Goal: Task Accomplishment & Management: Manage account settings

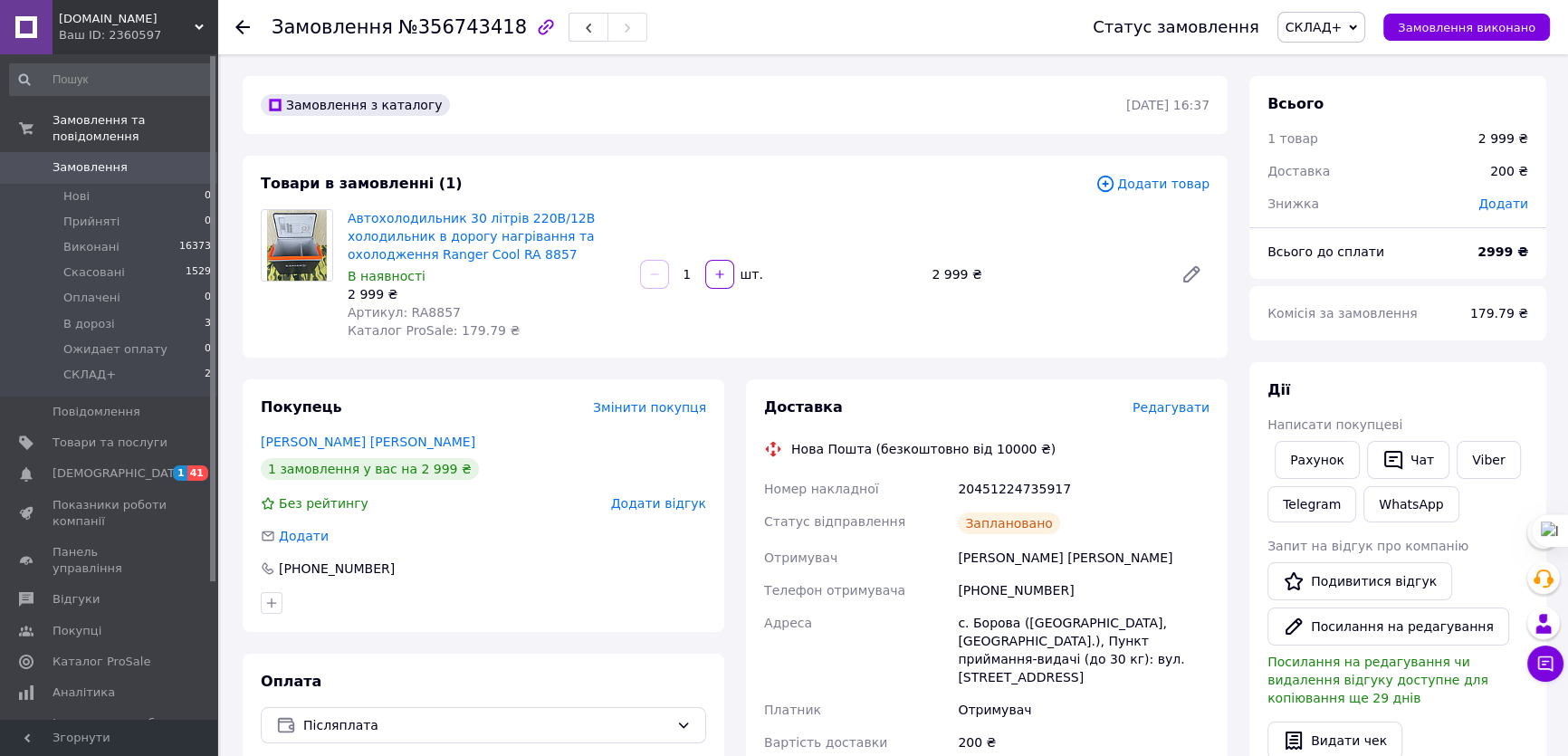
click at [1023, 492] on div "20451224735917" at bounding box center [1084, 488] width 259 height 32
copy div "20451224735917"
click at [1394, 461] on icon "button" at bounding box center [1393, 460] width 18 height 19
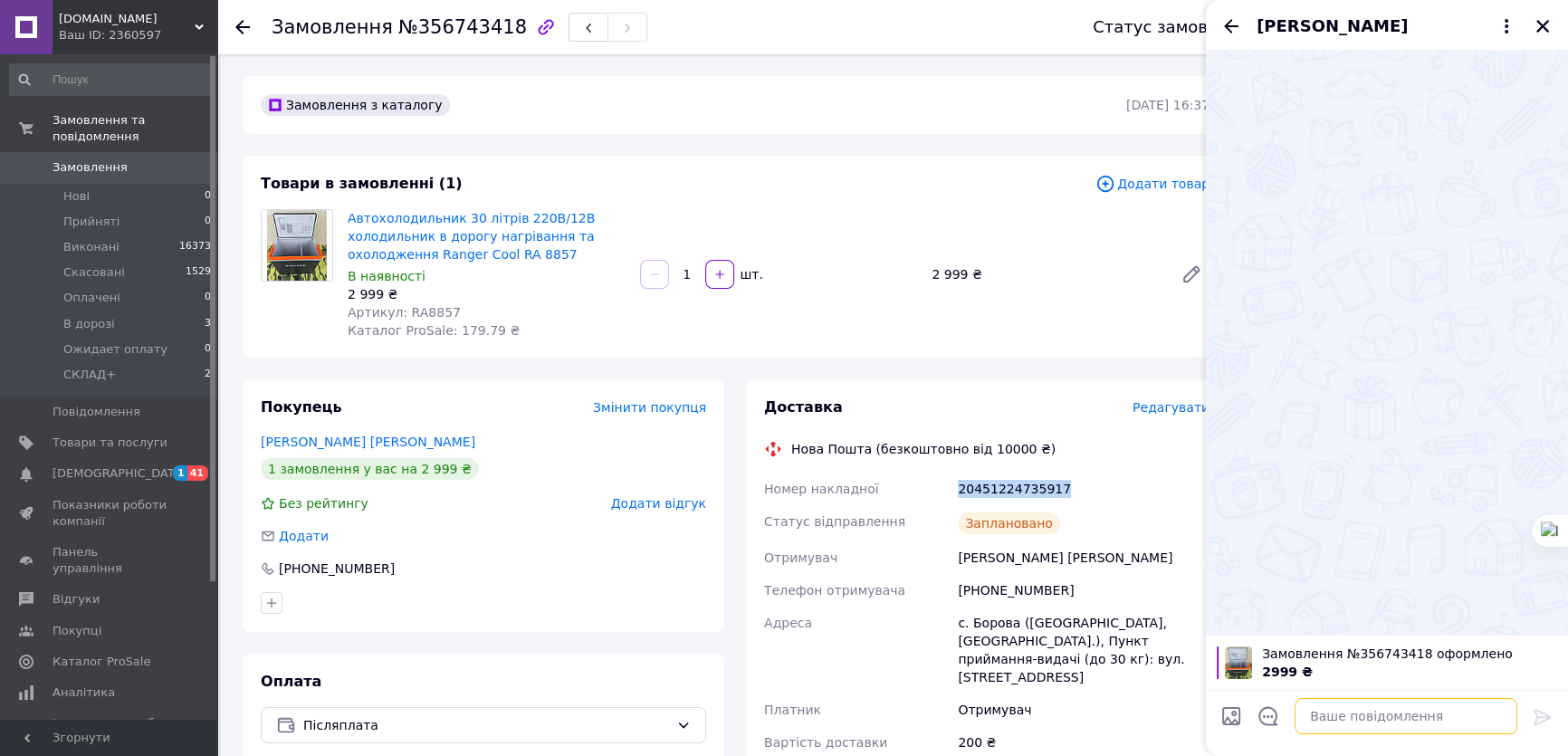
click at [1365, 721] on textarea at bounding box center [1405, 715] width 223 height 36
paste textarea "20451224735917"
type textarea "ттн 20451224735917"
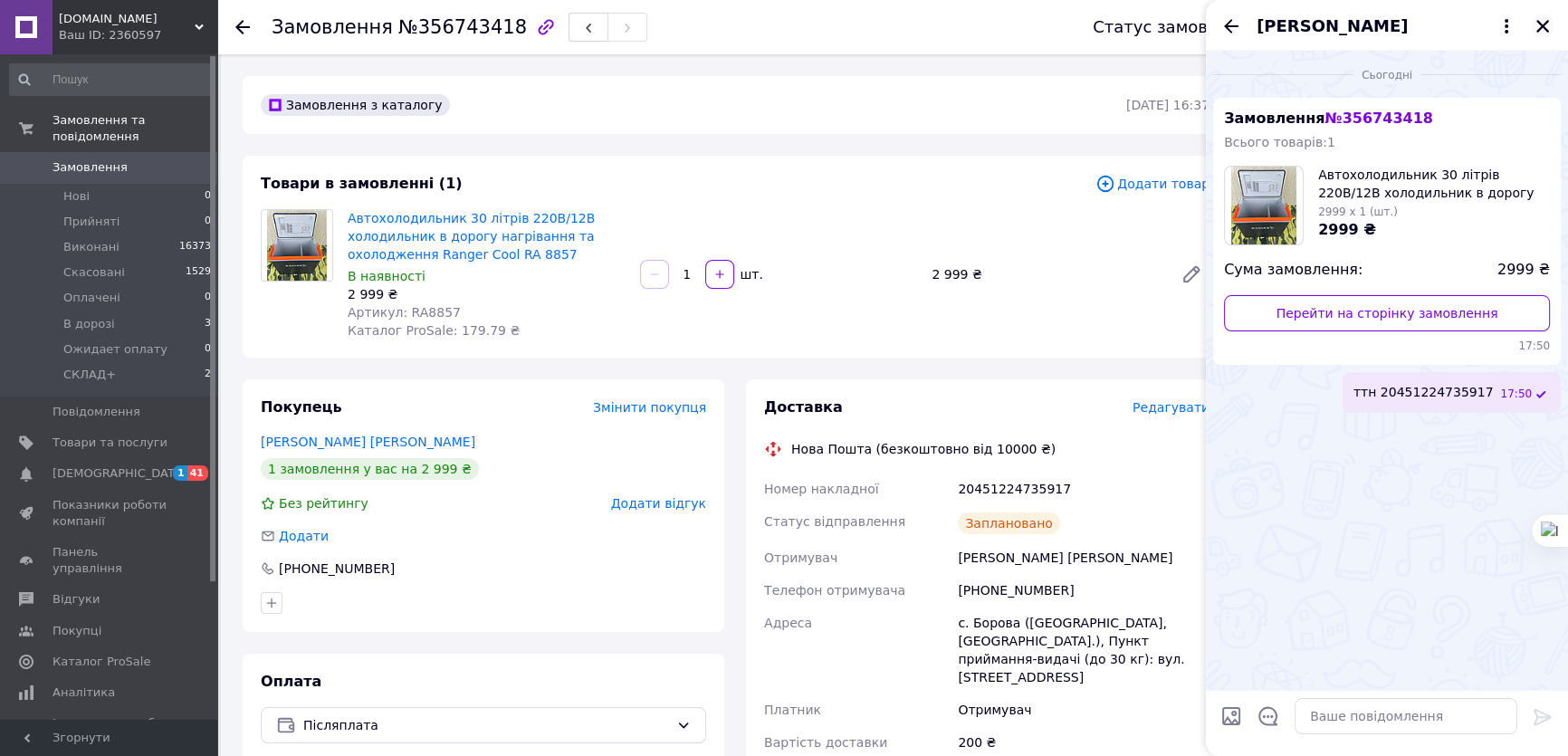
click at [1542, 22] on icon "Закрити" at bounding box center [1542, 27] width 17 height 17
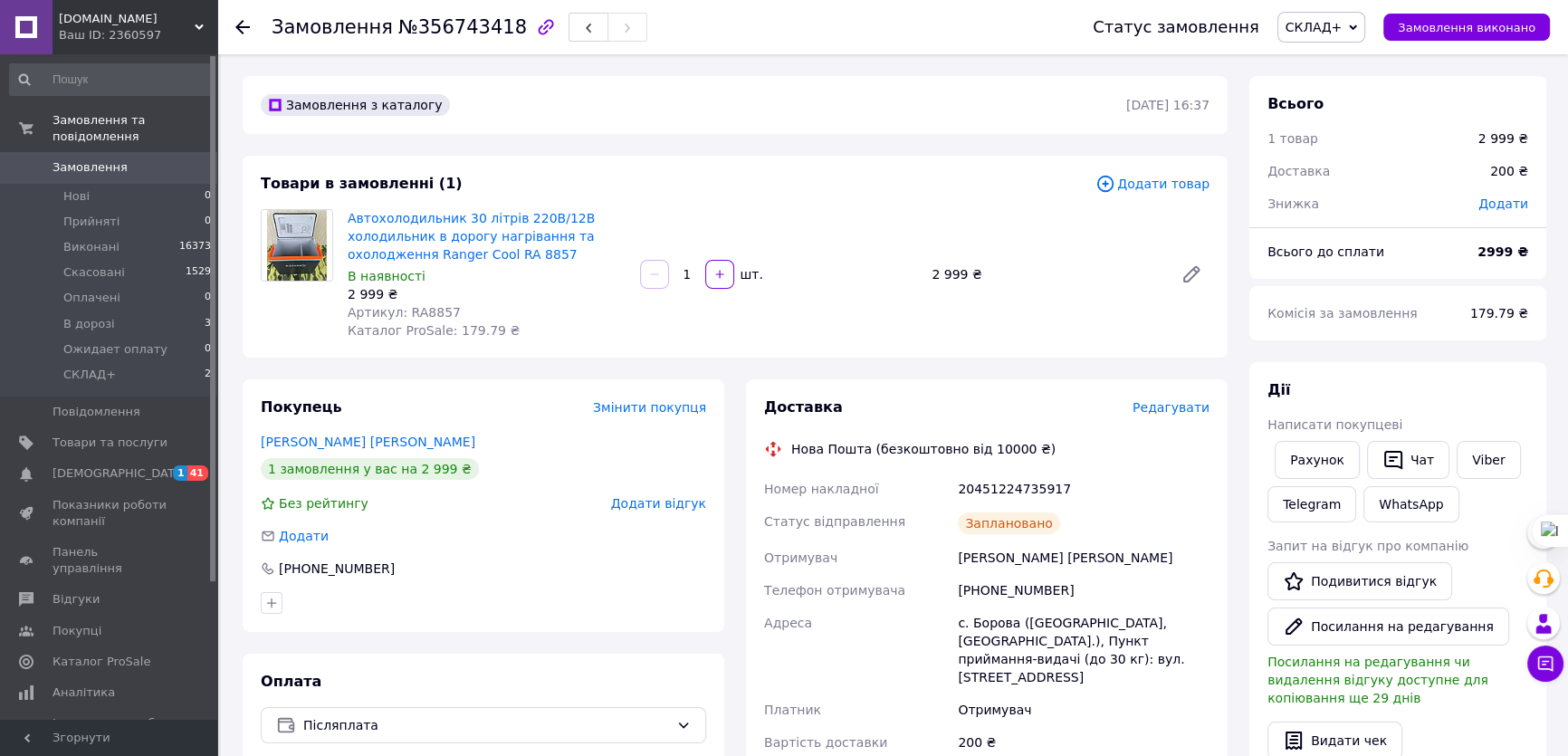
scroll to position [494, 0]
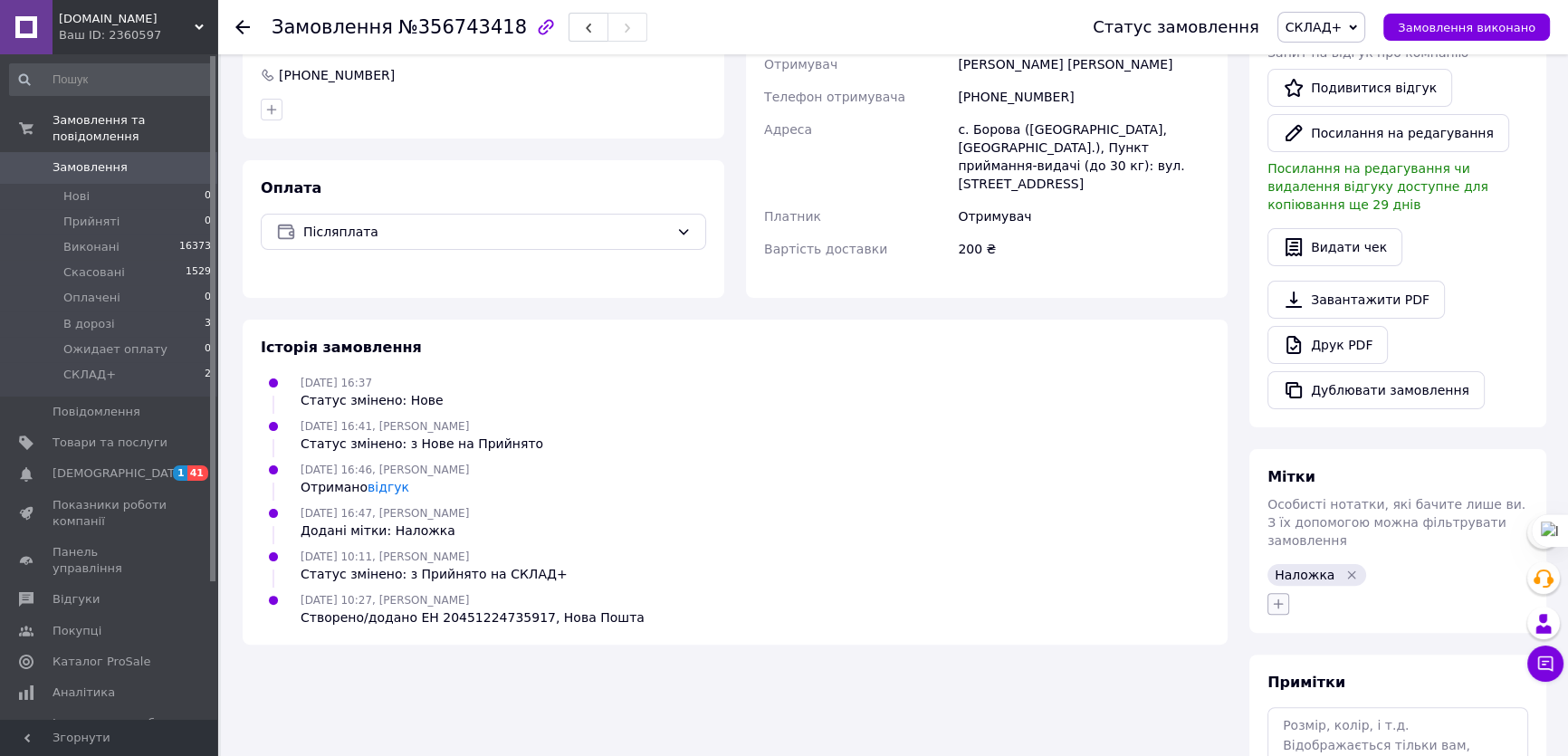
click at [1280, 599] on icon "button" at bounding box center [1278, 604] width 10 height 10
click at [1285, 685] on input "+" at bounding box center [1282, 690] width 12 height 12
checkbox input "true"
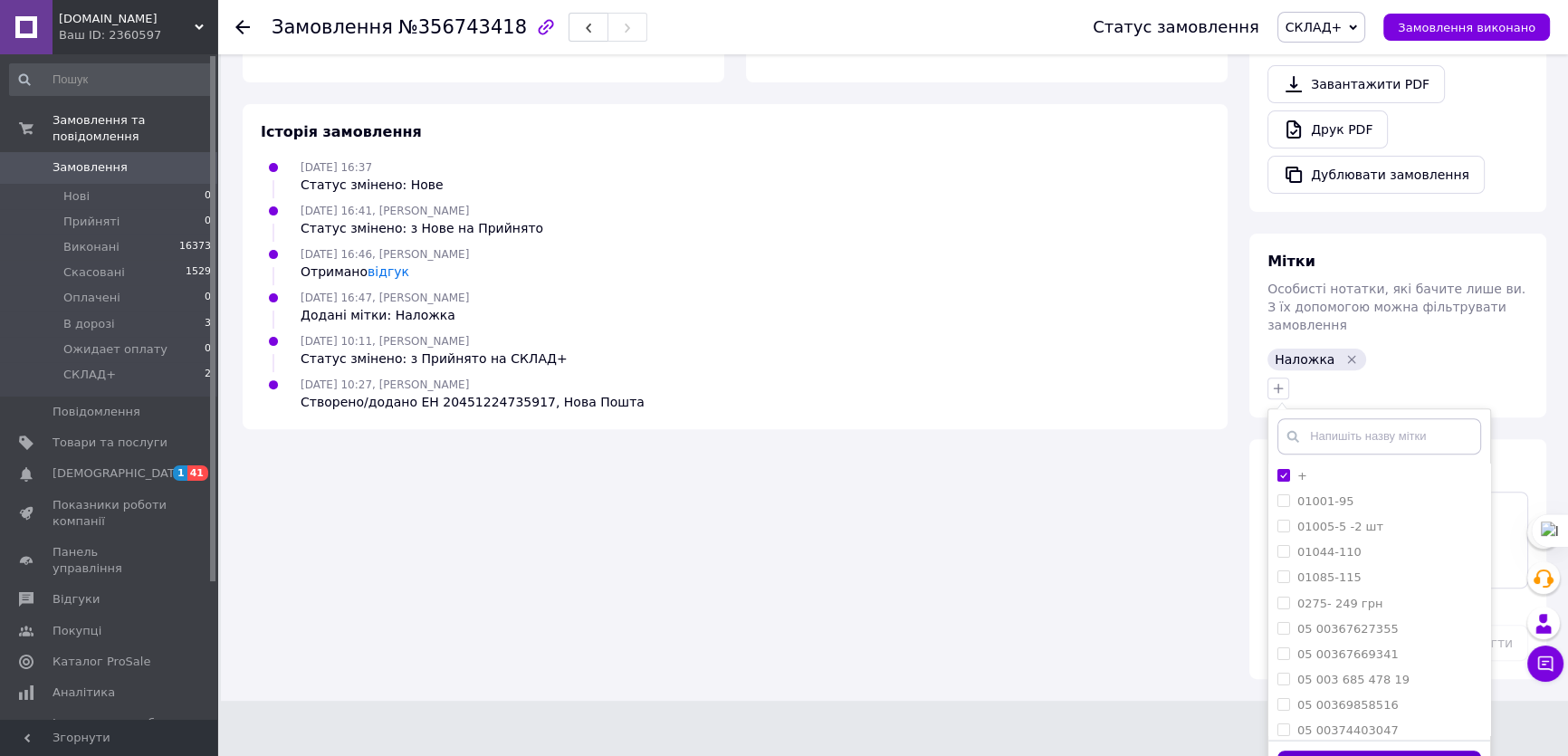
click at [1392, 750] on button "Додати мітку" at bounding box center [1379, 768] width 203 height 35
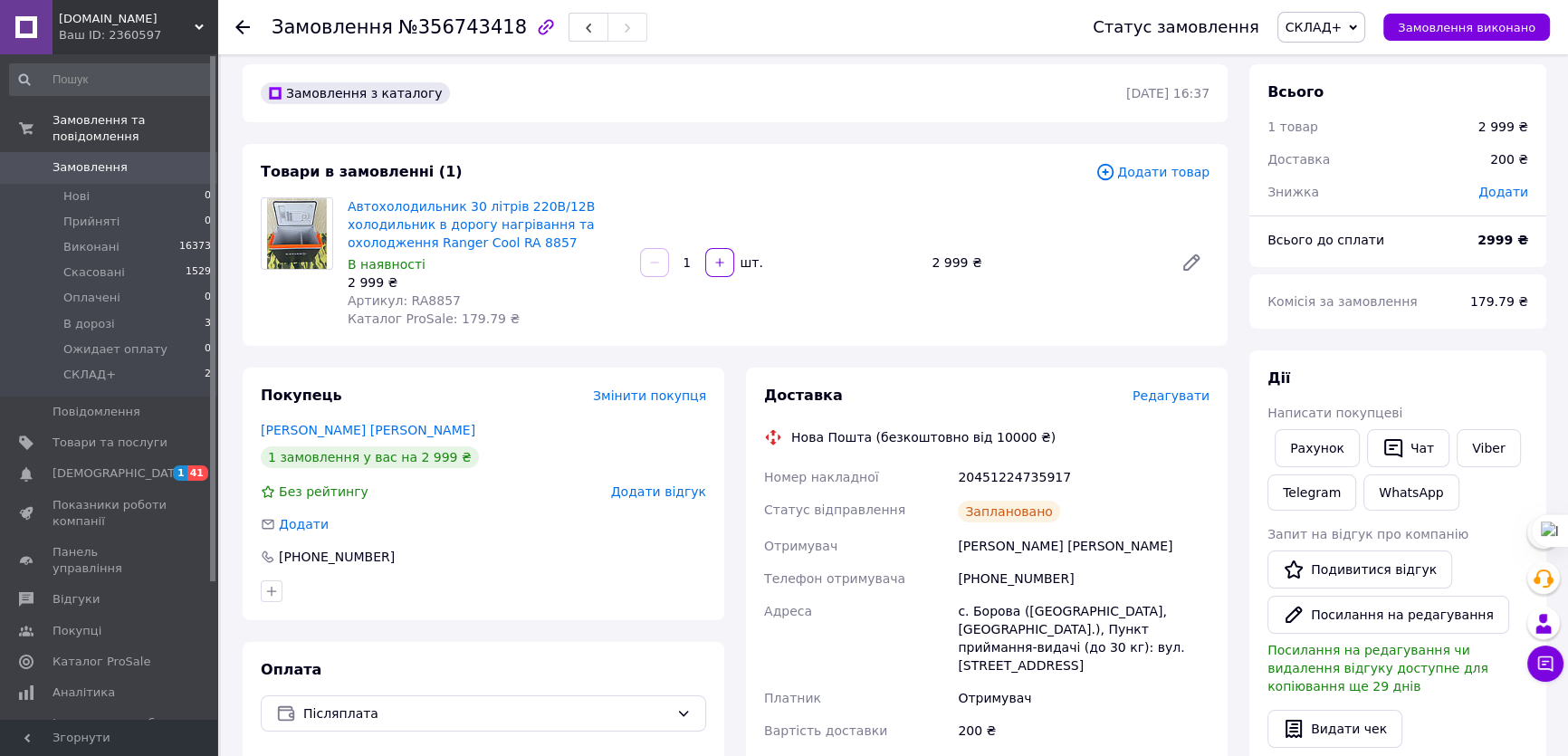
scroll to position [0, 0]
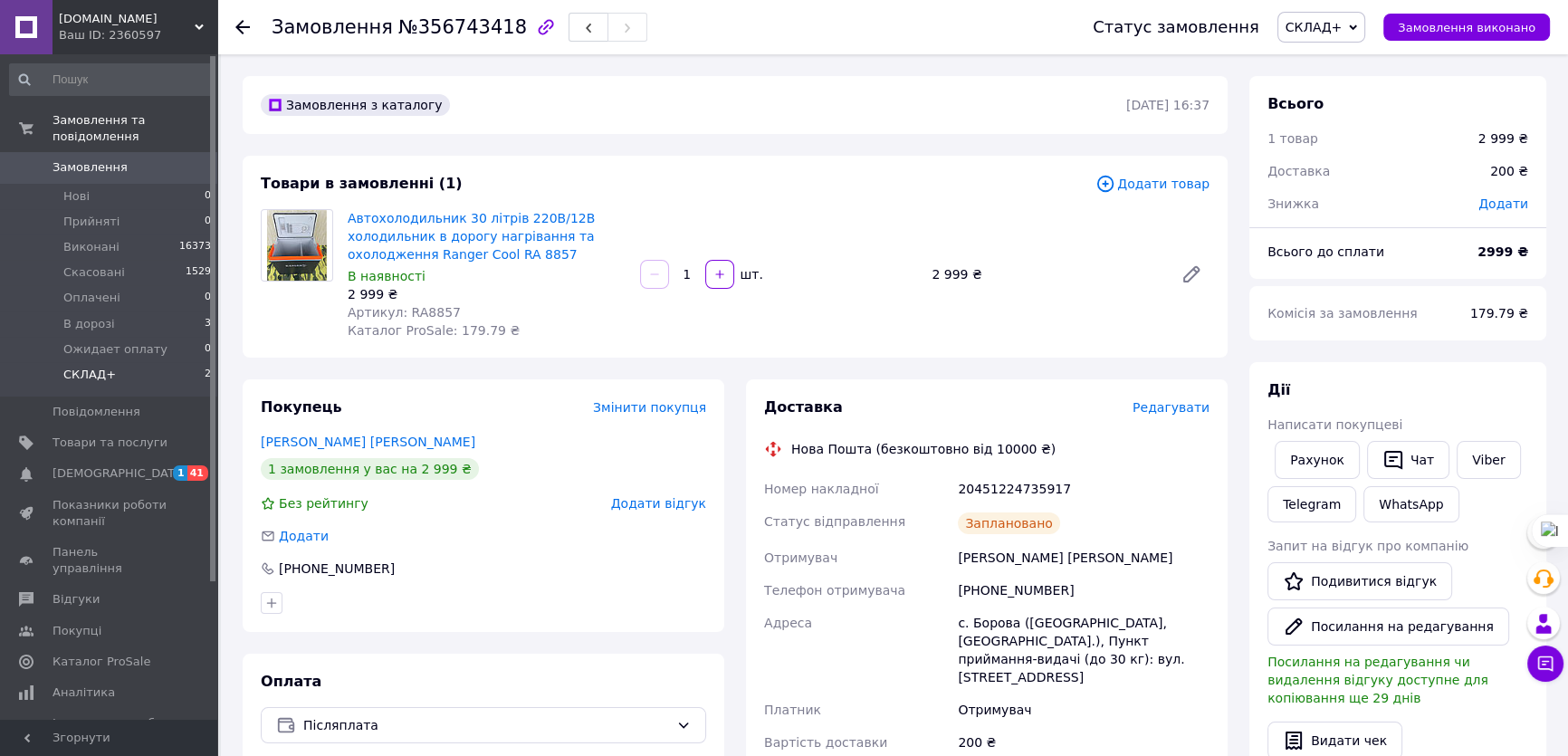
click at [87, 367] on span "СКЛАД+" at bounding box center [90, 375] width 53 height 17
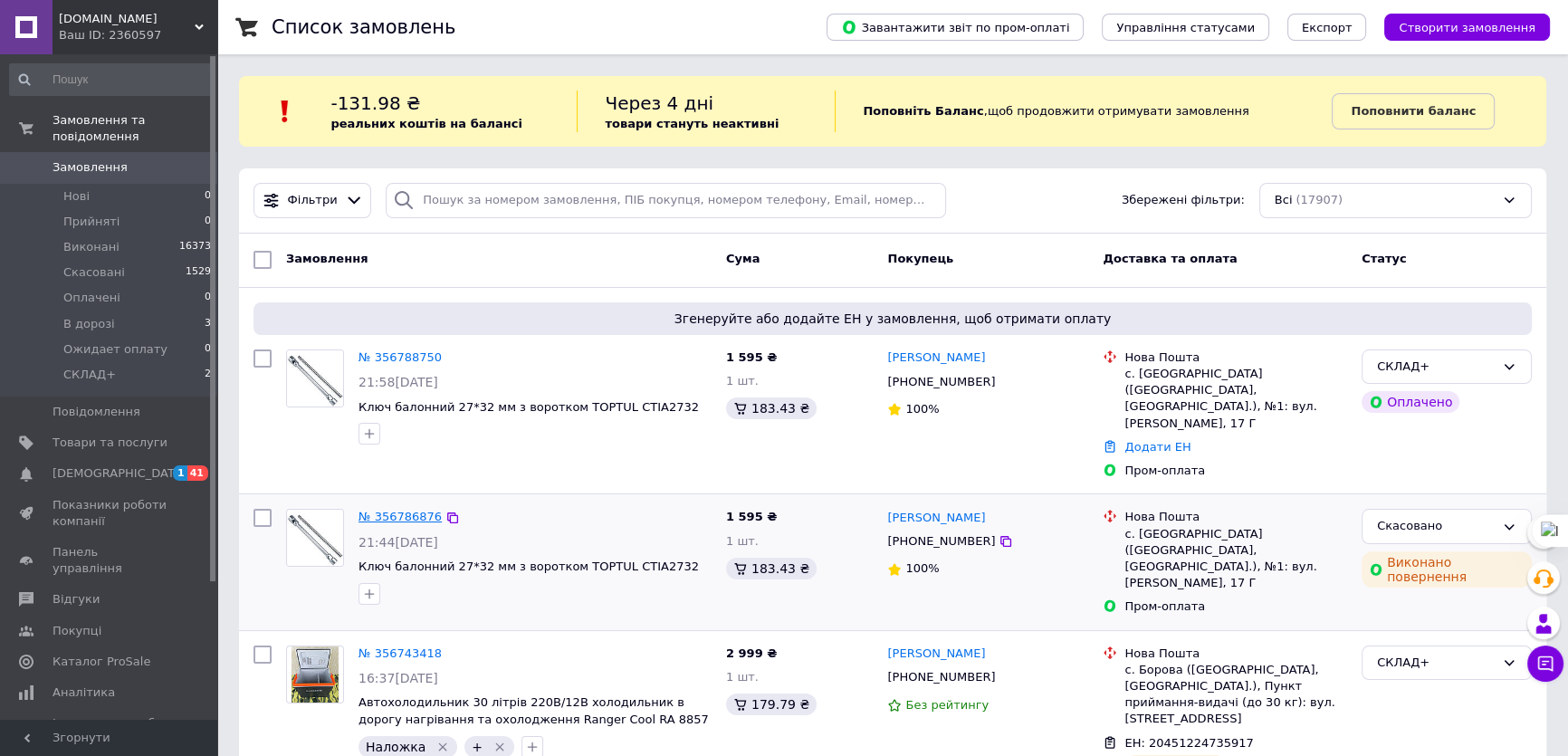
click at [395, 510] on link "№ 356786876" at bounding box center [400, 517] width 83 height 14
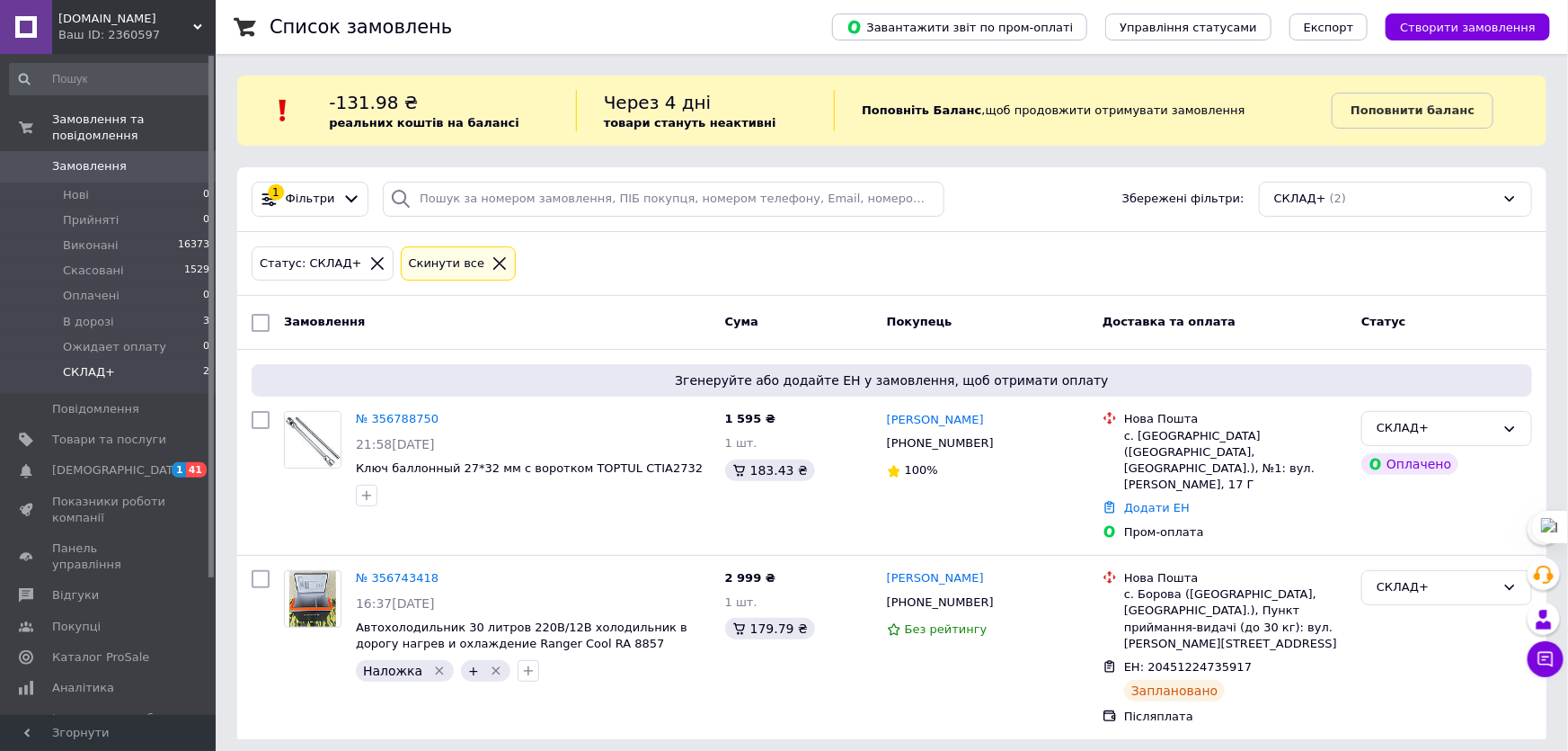
click at [492, 259] on icon at bounding box center [500, 263] width 17 height 17
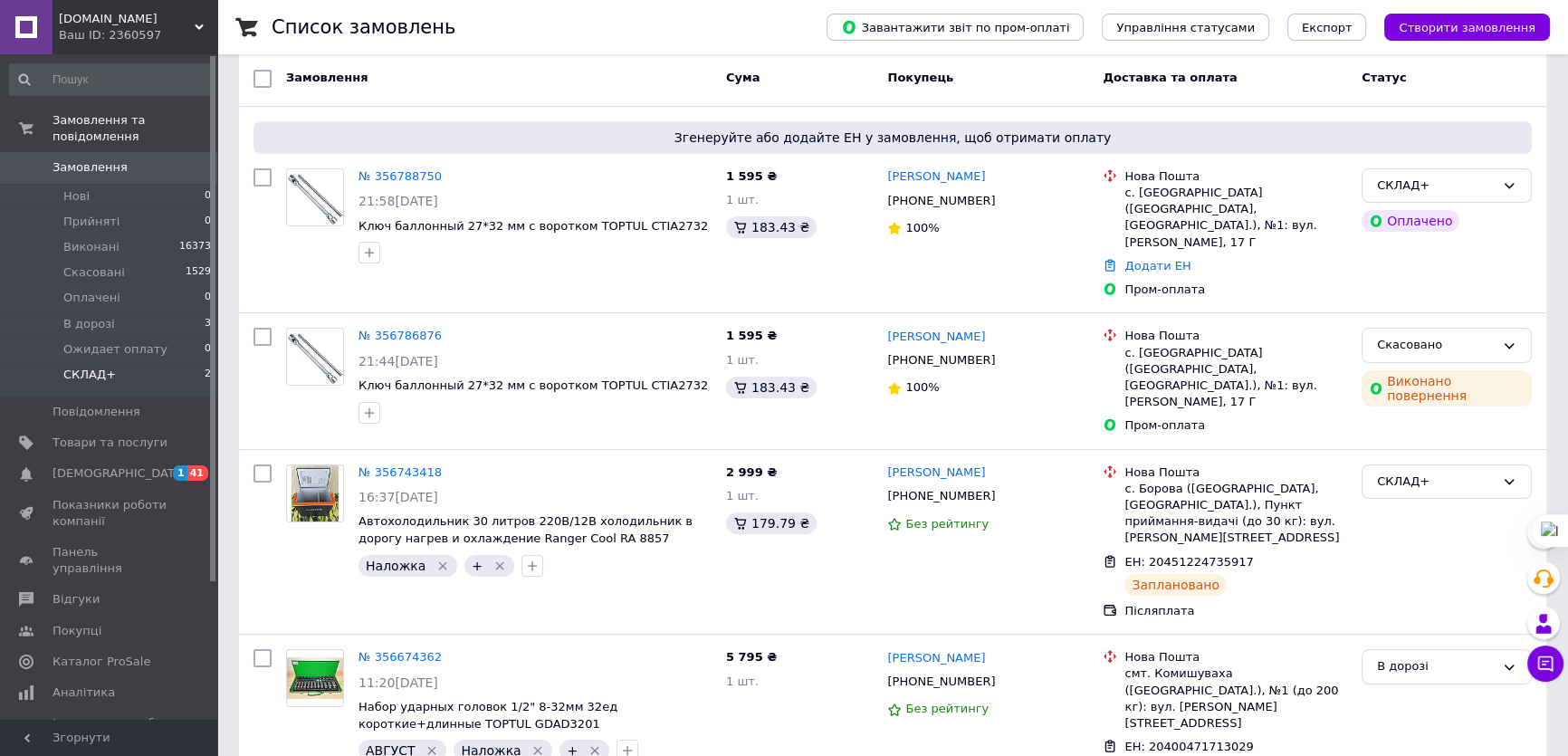
scroll to position [164, 0]
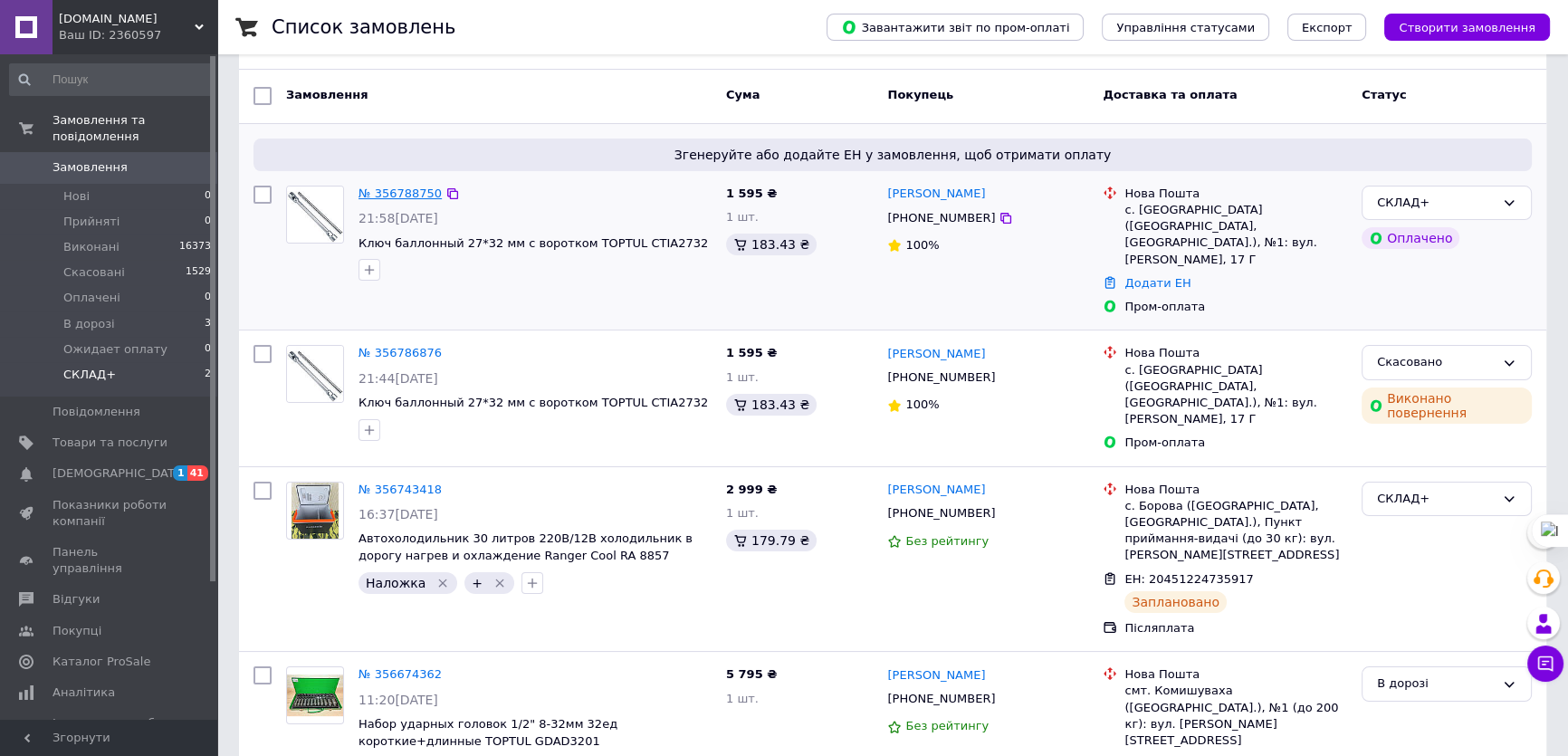
click at [388, 188] on link "№ 356788750" at bounding box center [400, 193] width 83 height 14
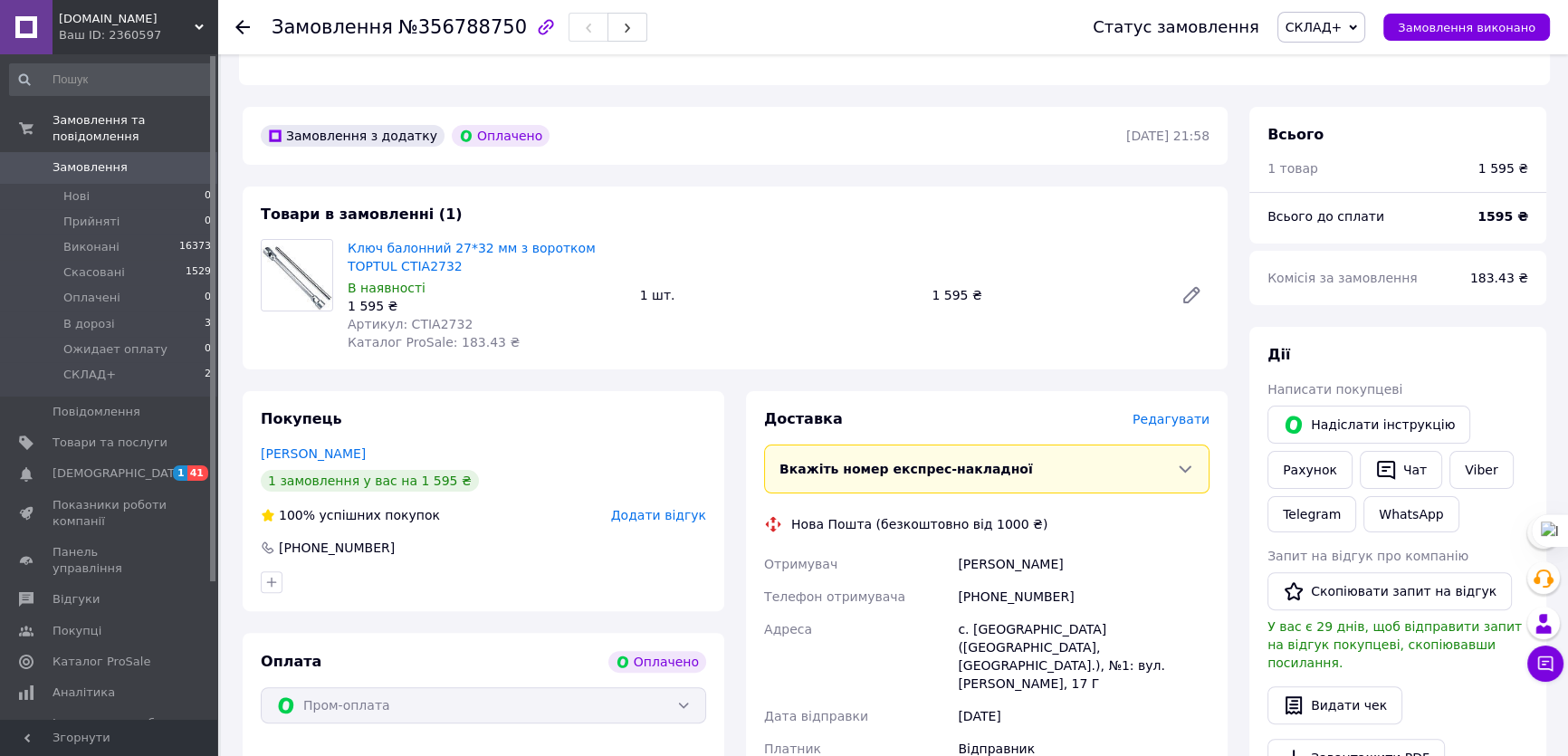
scroll to position [740, 0]
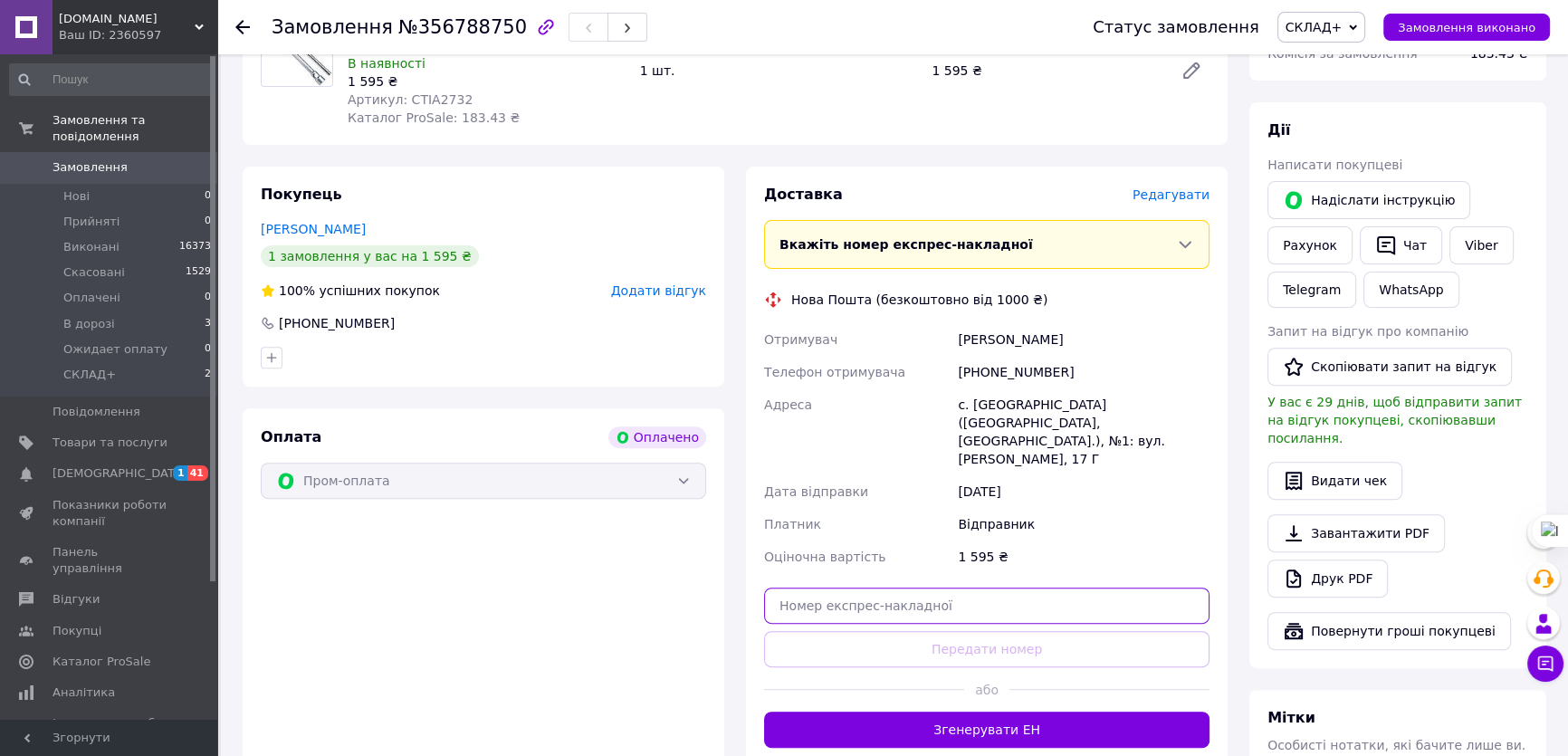
click at [898, 588] on input "text" at bounding box center [987, 605] width 445 height 36
paste input "20400471918878"
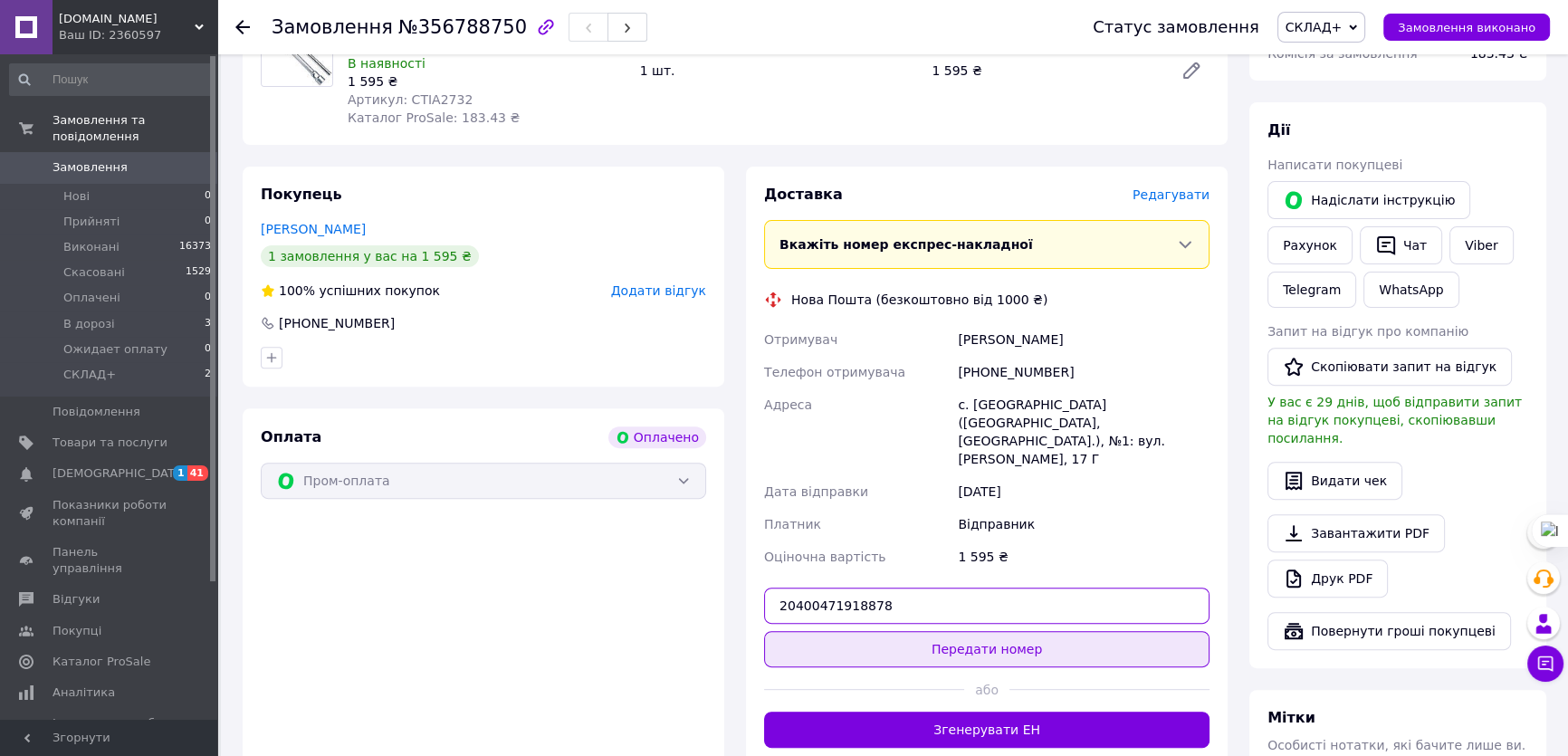
type input "20400471918878"
click at [978, 631] on button "Передати номер" at bounding box center [987, 649] width 445 height 36
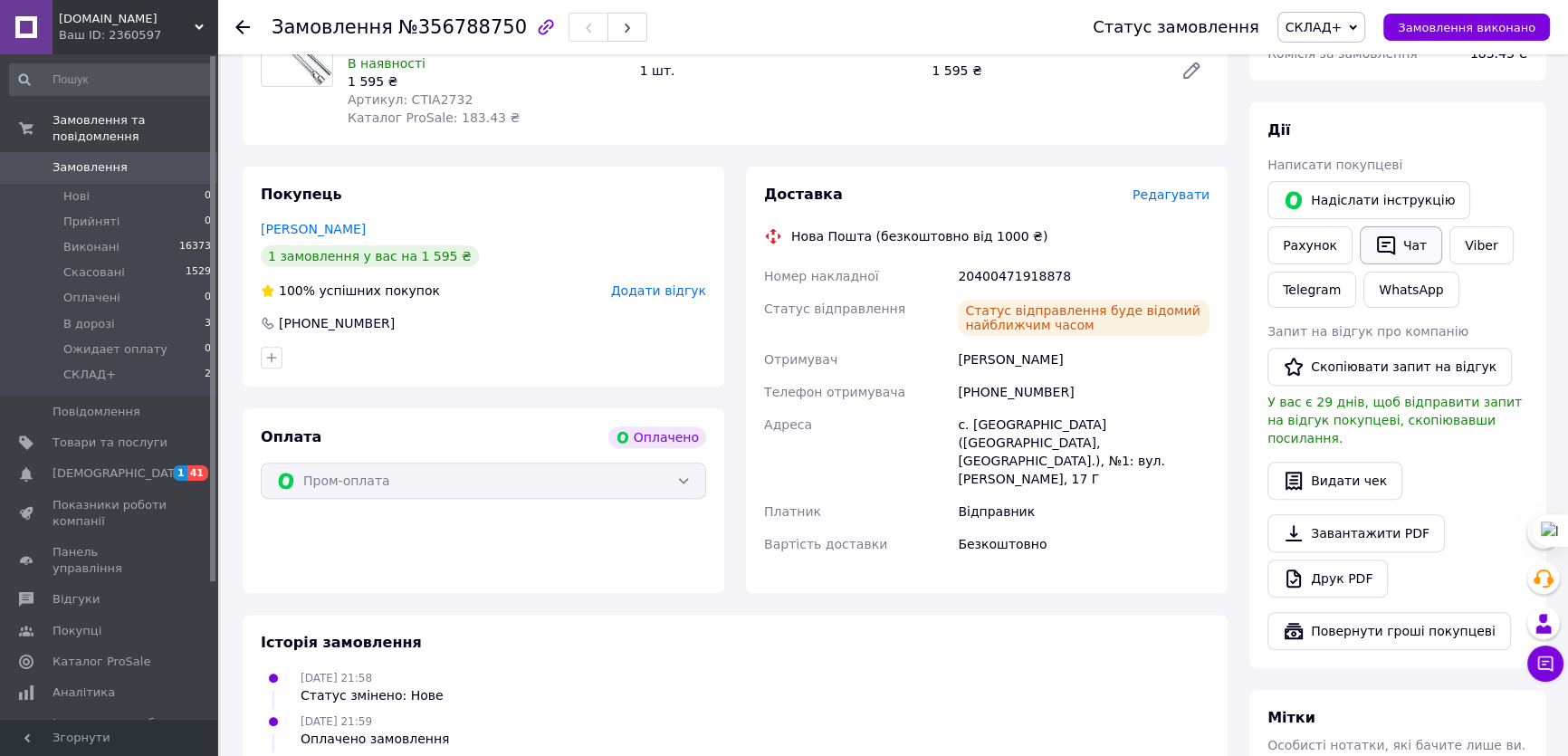
click at [1386, 235] on icon "button" at bounding box center [1386, 246] width 22 height 22
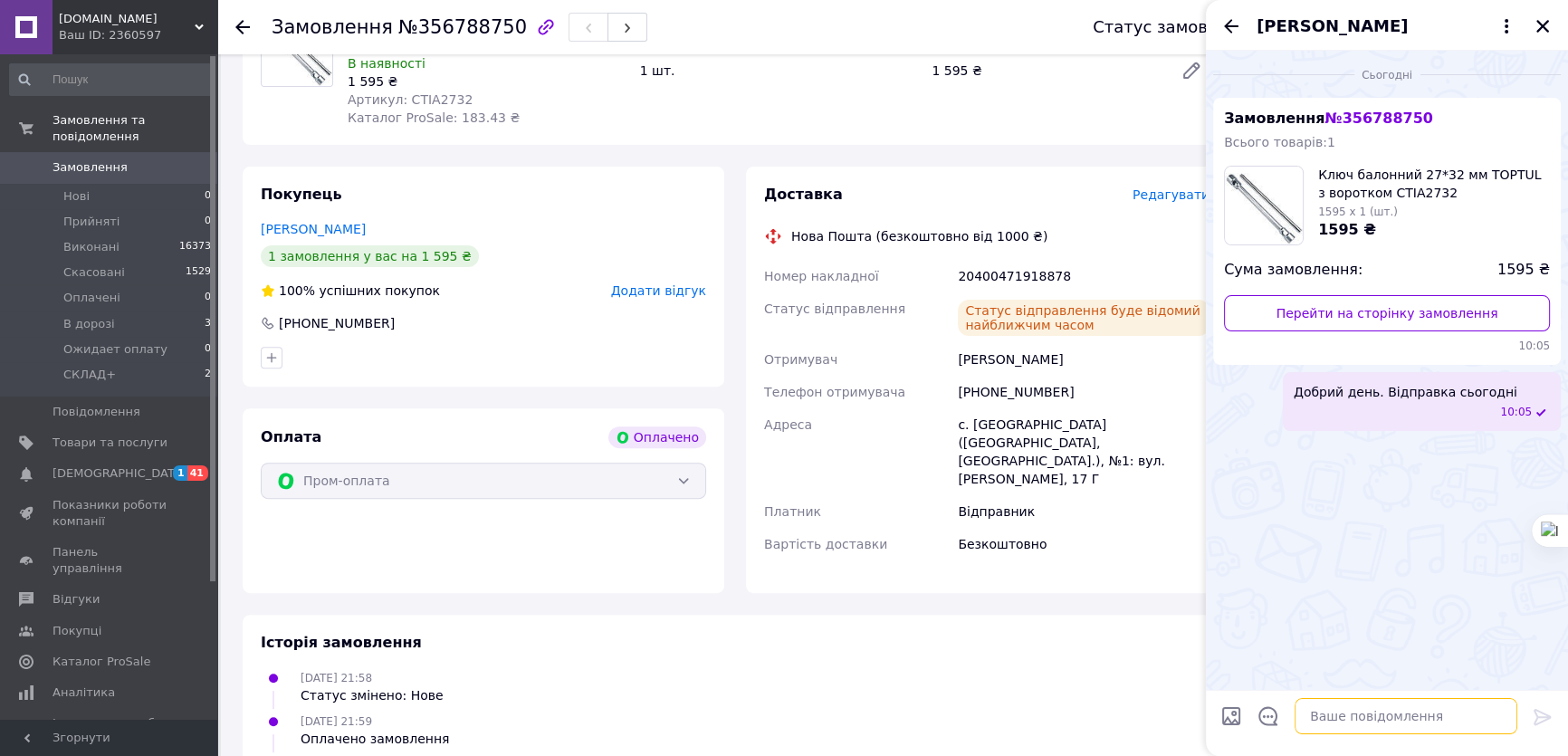
click at [1367, 729] on textarea at bounding box center [1405, 715] width 223 height 36
paste textarea "20400471918878"
type textarea "ттн 20400471918878"
click at [1540, 24] on icon "Закрити" at bounding box center [1542, 27] width 13 height 13
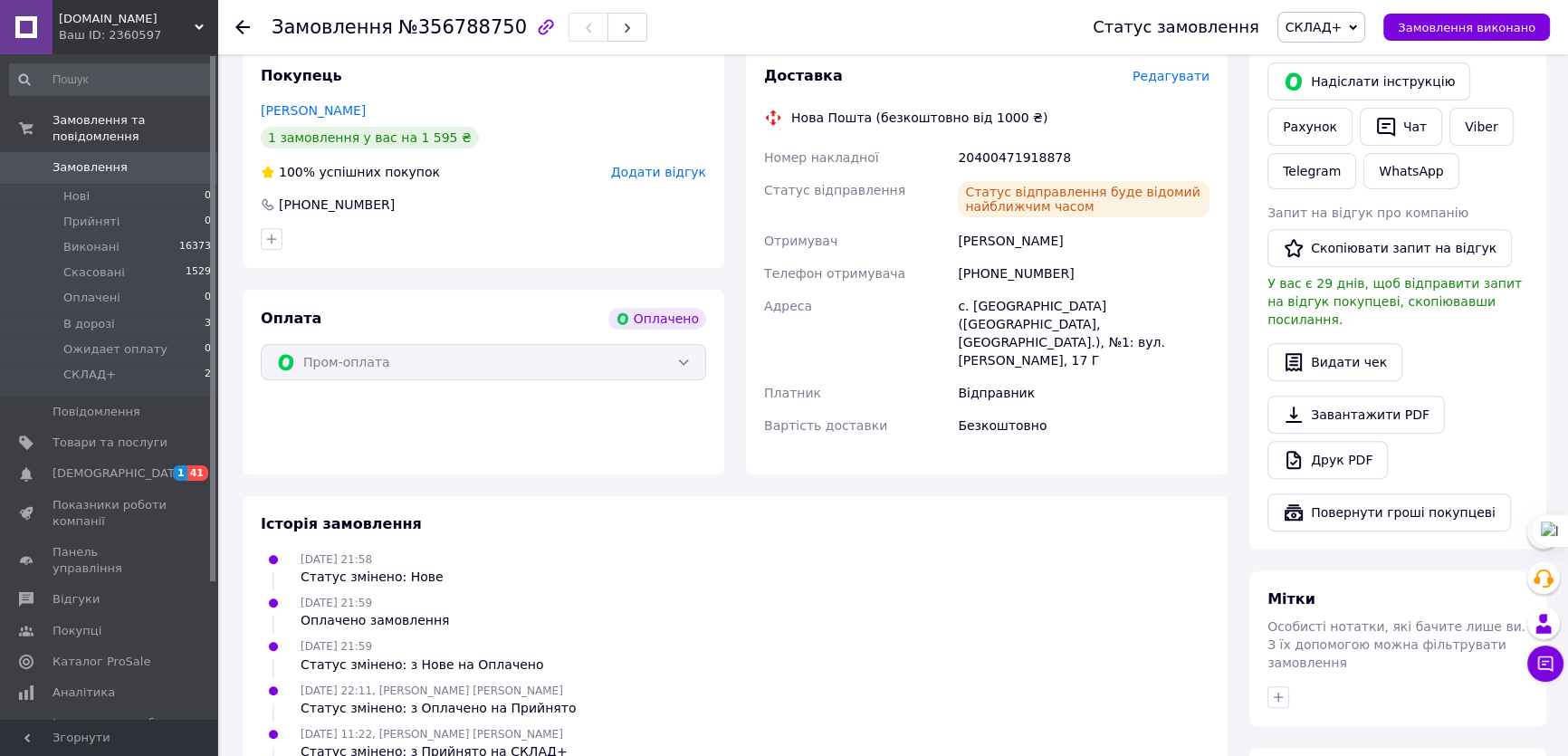
scroll to position [987, 0]
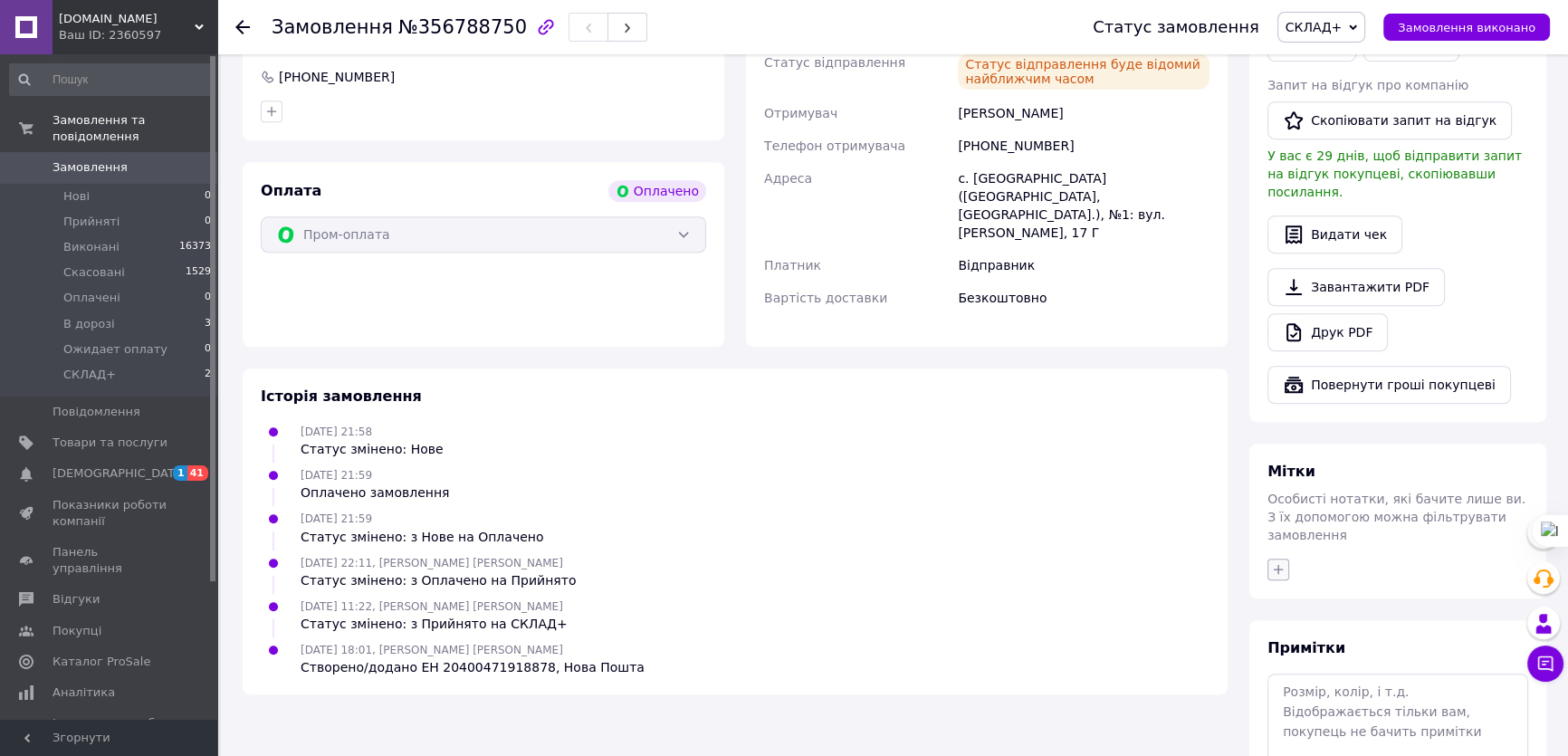
click at [1281, 565] on icon "button" at bounding box center [1278, 569] width 10 height 10
click at [1282, 650] on input "+" at bounding box center [1282, 655] width 12 height 12
checkbox input "true"
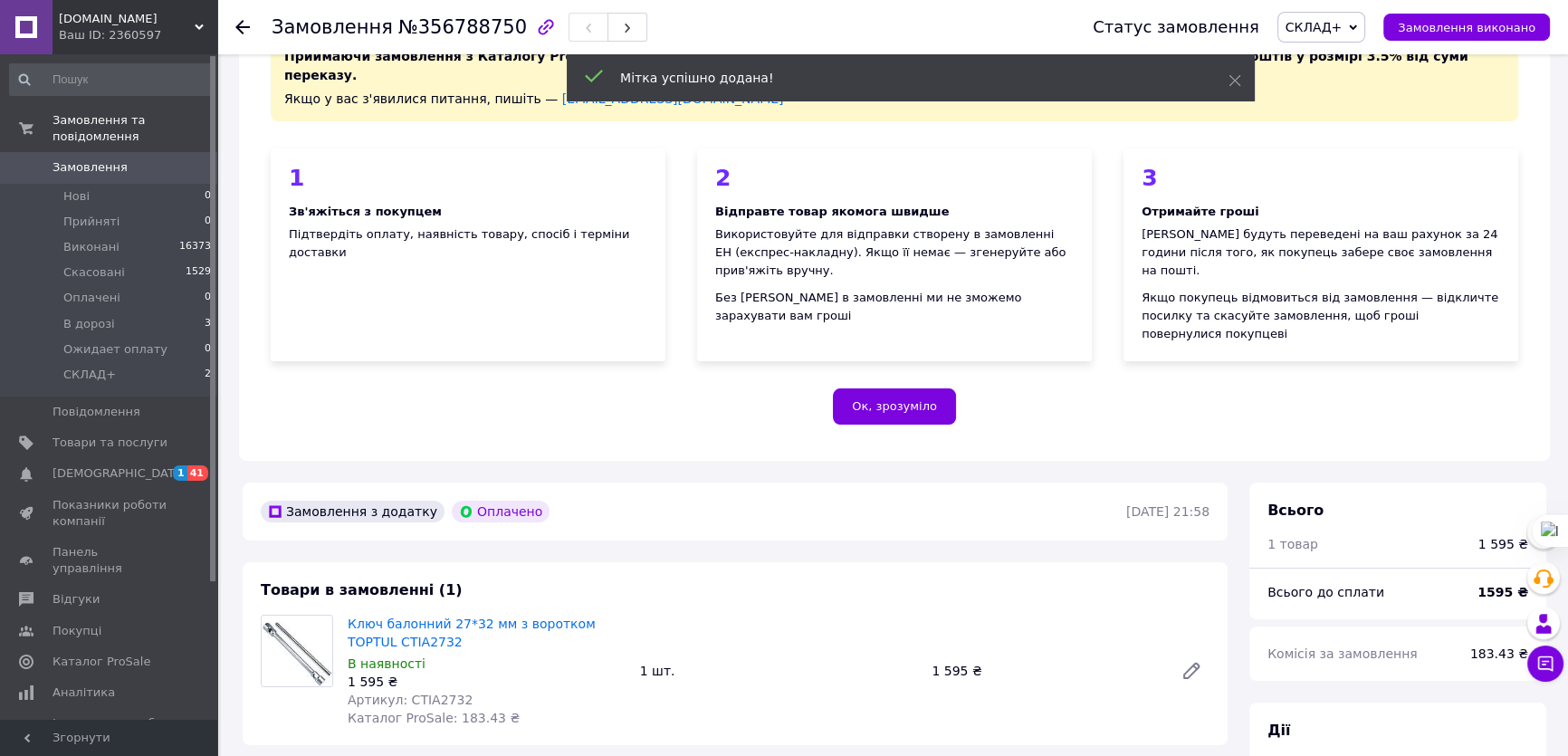
scroll to position [61, 0]
